Goal: Contribute content

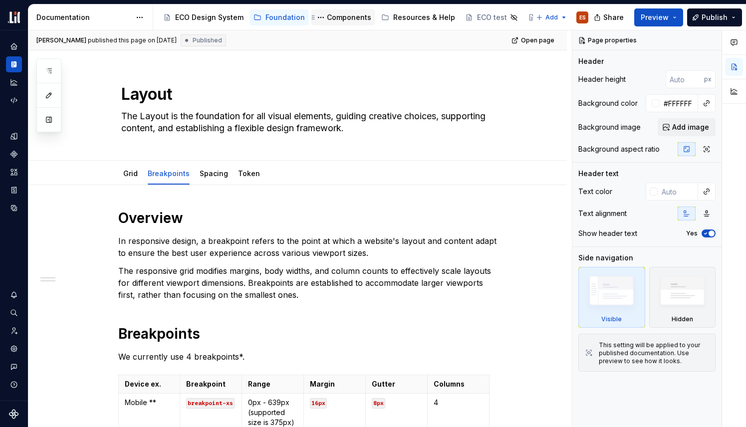
click at [340, 20] on div "Components" at bounding box center [349, 17] width 44 height 10
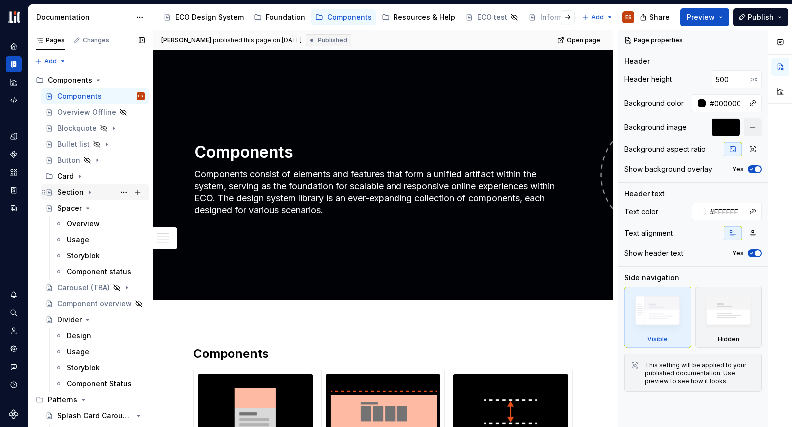
click at [68, 192] on div "Section" at bounding box center [70, 192] width 26 height 10
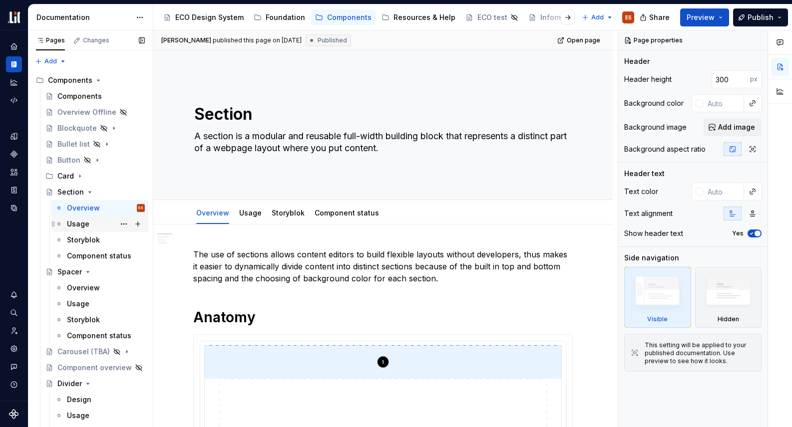
click at [74, 221] on div "Usage" at bounding box center [78, 224] width 22 height 10
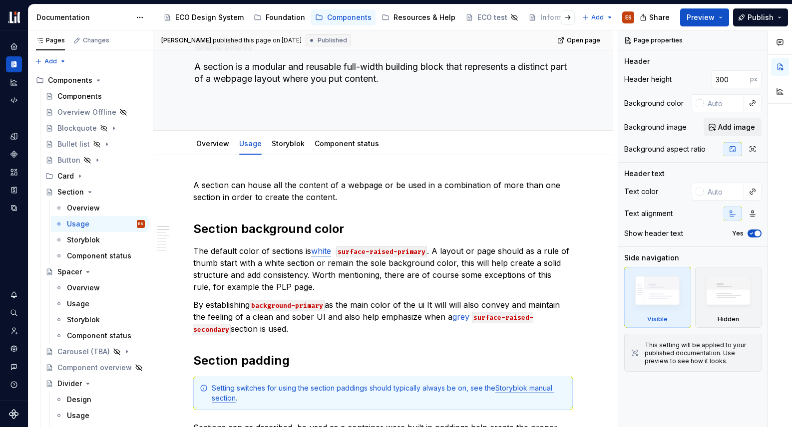
scroll to position [70, 0]
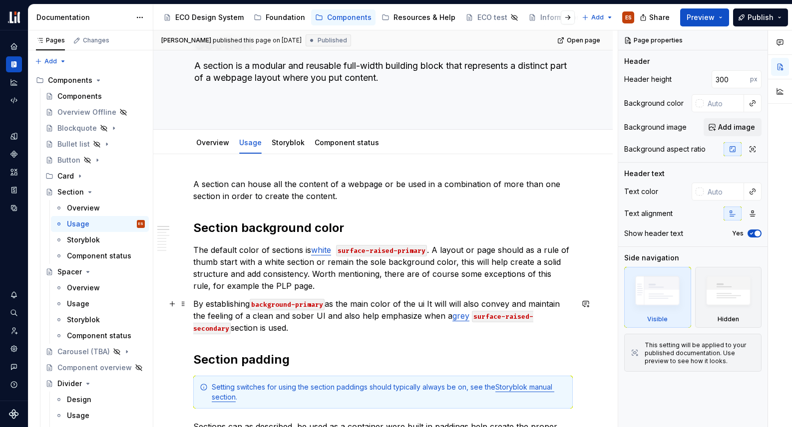
click at [461, 317] on link "grey" at bounding box center [460, 316] width 17 height 10
type textarea "*"
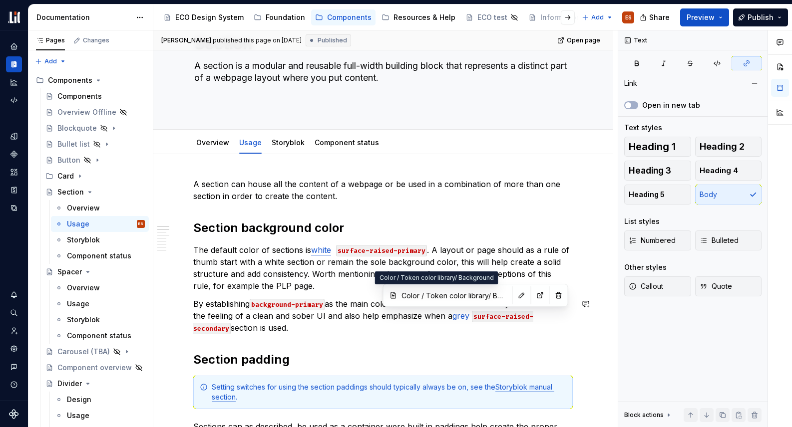
click at [445, 298] on input "Color / Token color library/ Background" at bounding box center [453, 296] width 113 height 18
click at [515, 299] on button "button" at bounding box center [522, 296] width 14 height 14
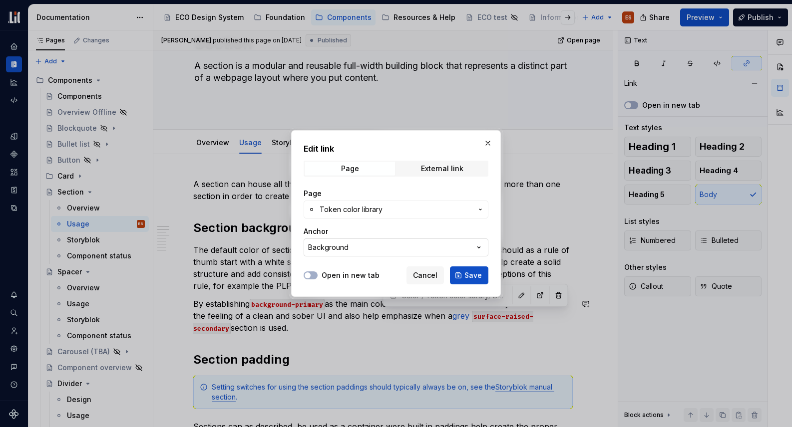
click at [480, 249] on icon "button" at bounding box center [479, 248] width 10 height 10
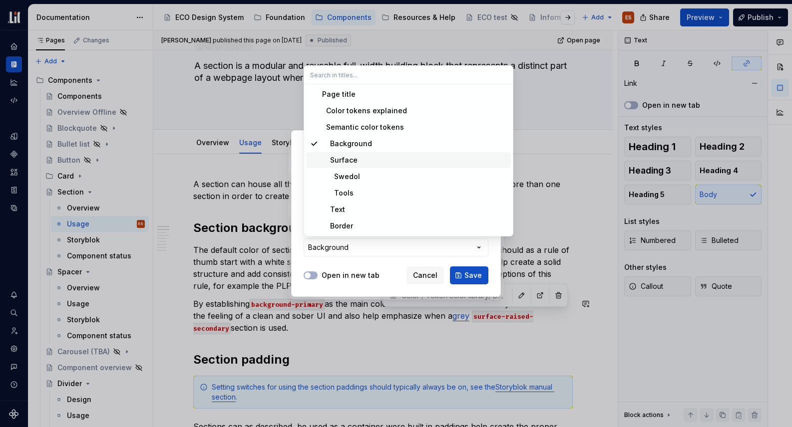
click at [359, 162] on div "Surface" at bounding box center [414, 160] width 185 height 10
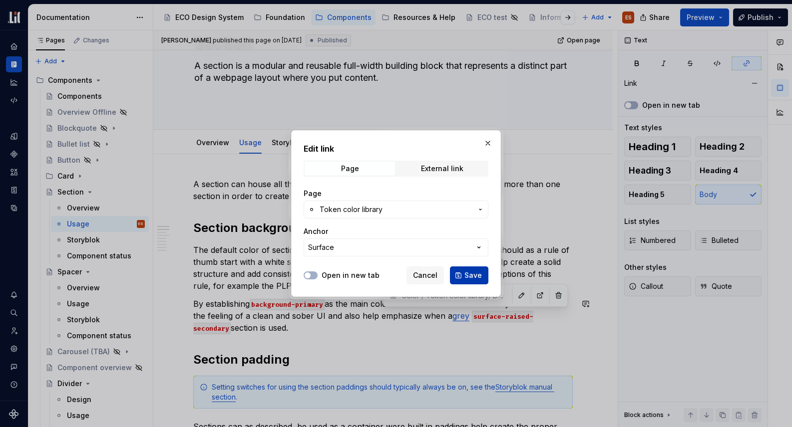
click at [471, 273] on span "Save" at bounding box center [472, 276] width 17 height 10
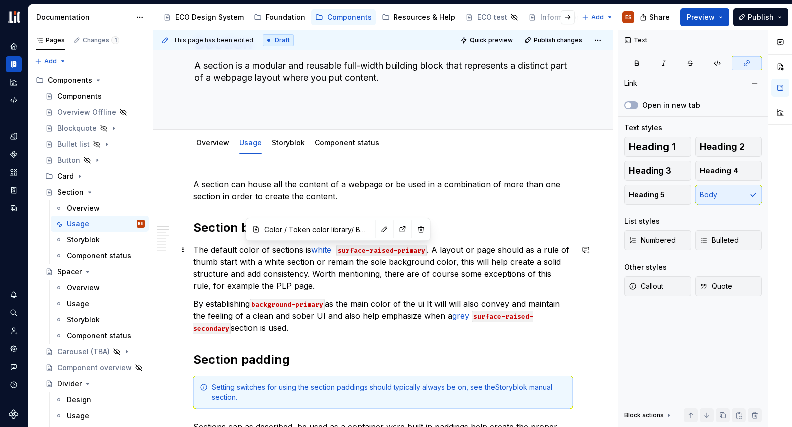
click at [325, 253] on link "white" at bounding box center [321, 250] width 20 height 10
click at [377, 232] on button "button" at bounding box center [384, 230] width 14 height 14
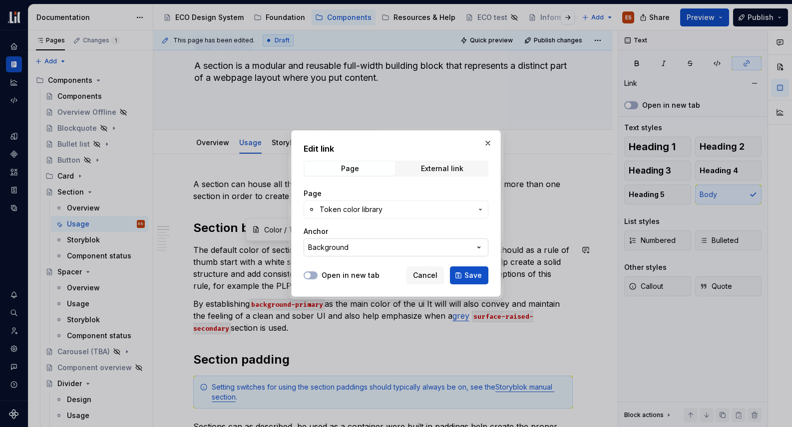
click at [481, 248] on icon "button" at bounding box center [479, 248] width 10 height 10
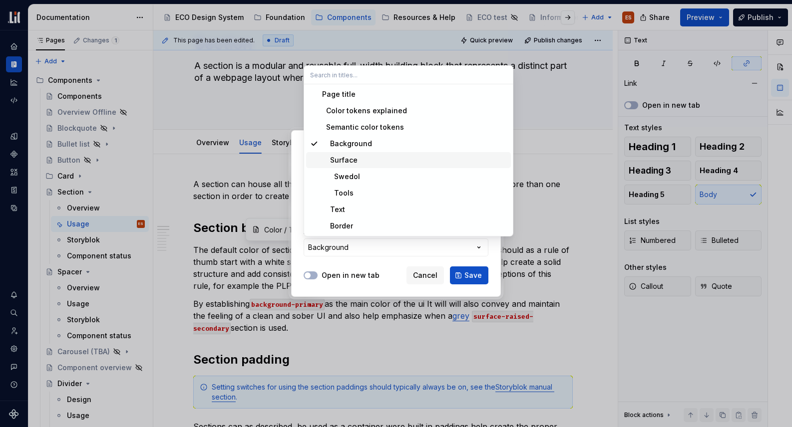
click at [352, 157] on div "Surface" at bounding box center [339, 160] width 35 height 10
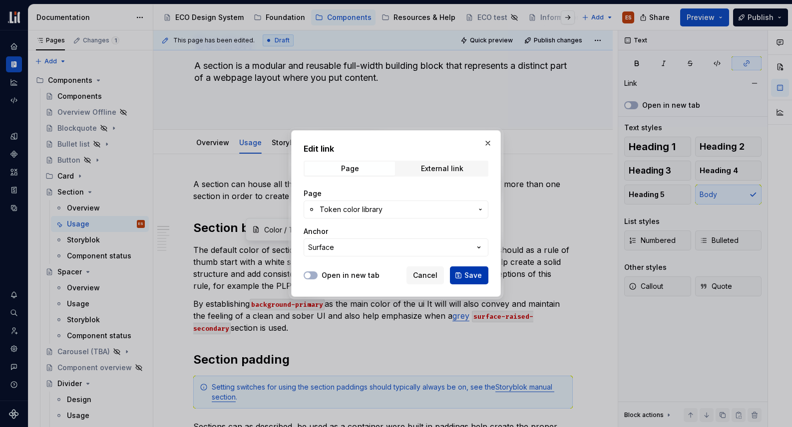
click at [470, 273] on span "Save" at bounding box center [472, 276] width 17 height 10
type input "Color / Token color library/ Surface"
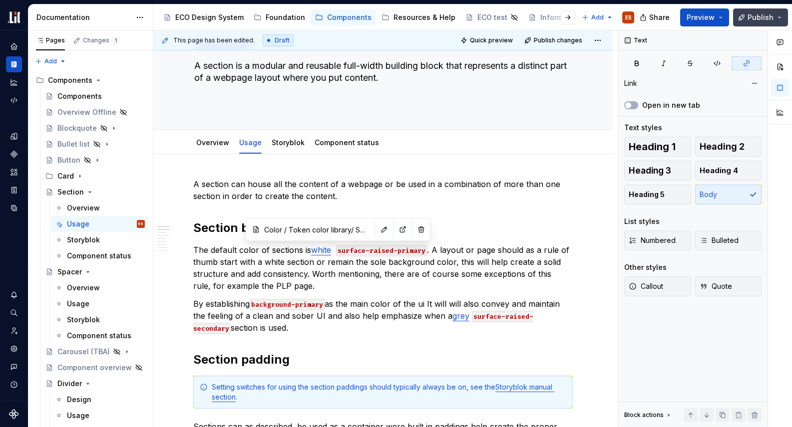
click at [746, 14] on span "Publish" at bounding box center [760, 17] width 26 height 10
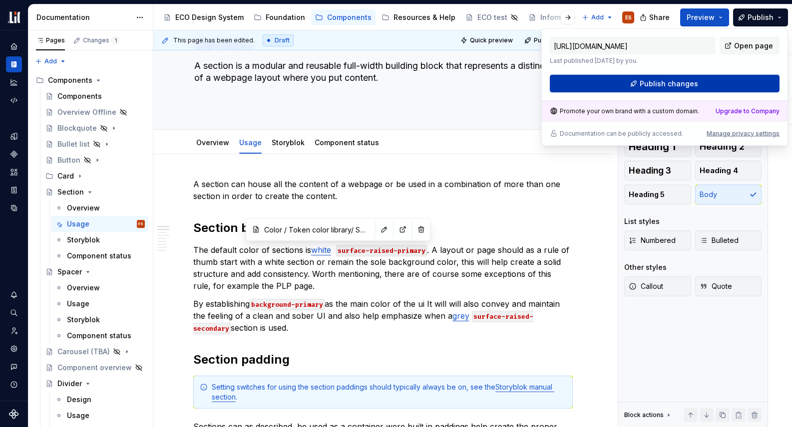
click at [710, 85] on button "Publish changes" at bounding box center [665, 84] width 230 height 18
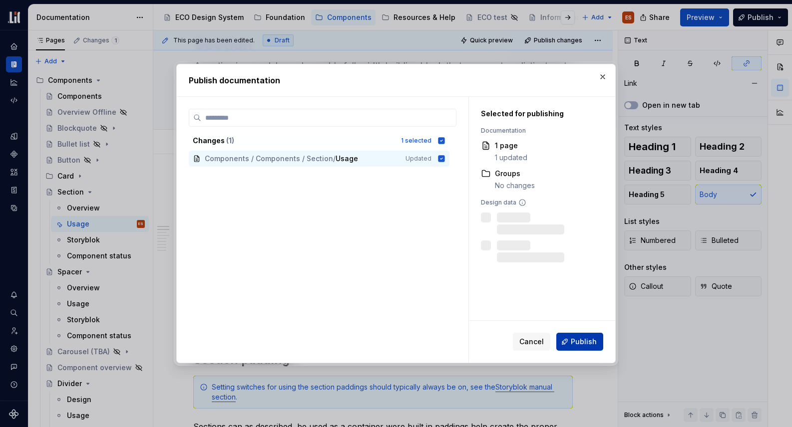
click at [588, 336] on button "Publish" at bounding box center [579, 342] width 47 height 18
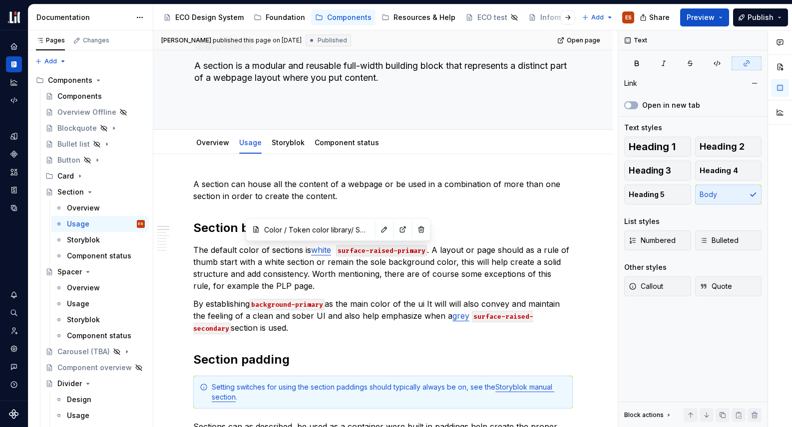
type textarea "*"
